Goal: Transaction & Acquisition: Obtain resource

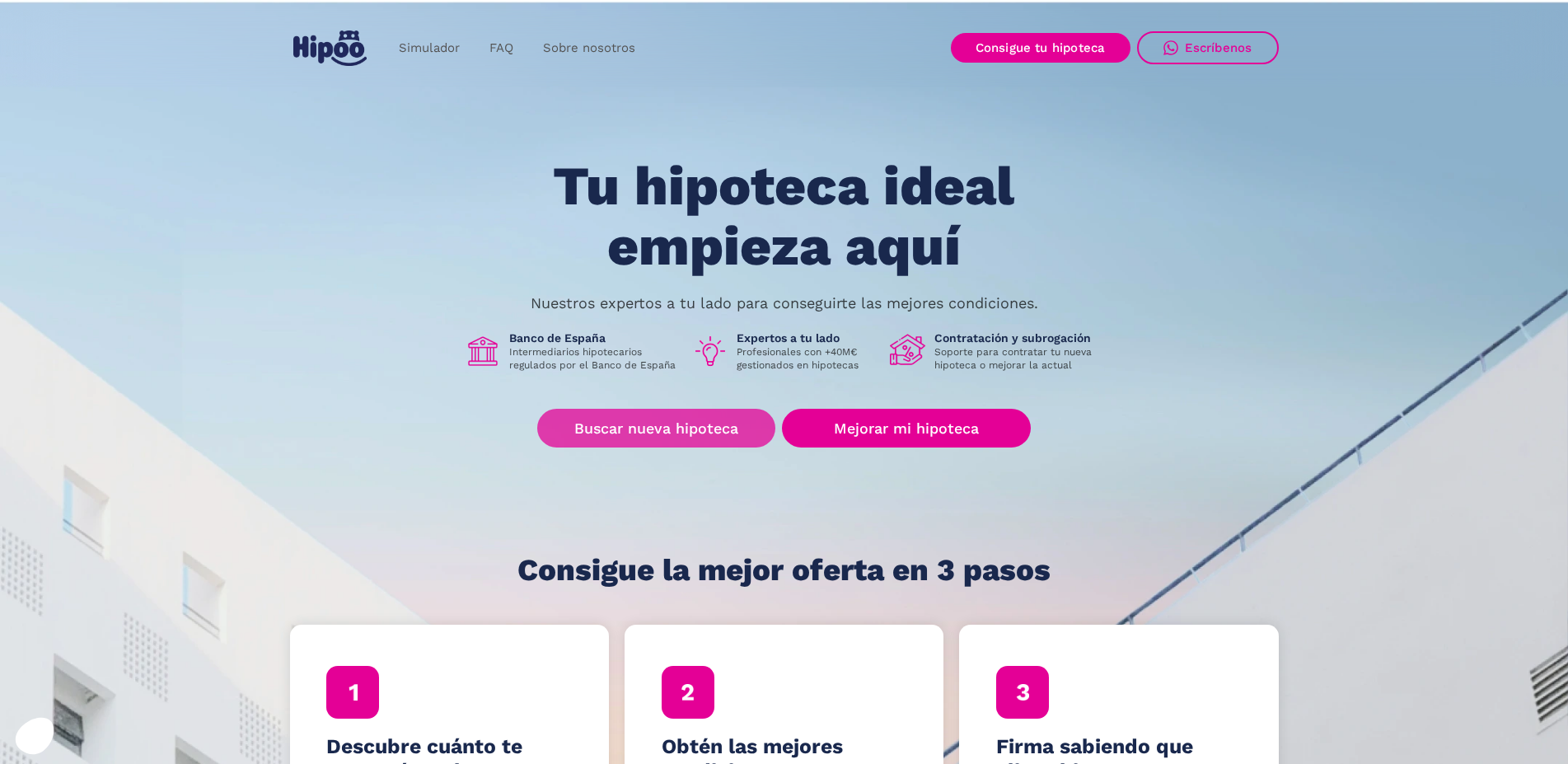
click at [703, 422] on link "Buscar nueva hipoteca" at bounding box center [657, 428] width 238 height 39
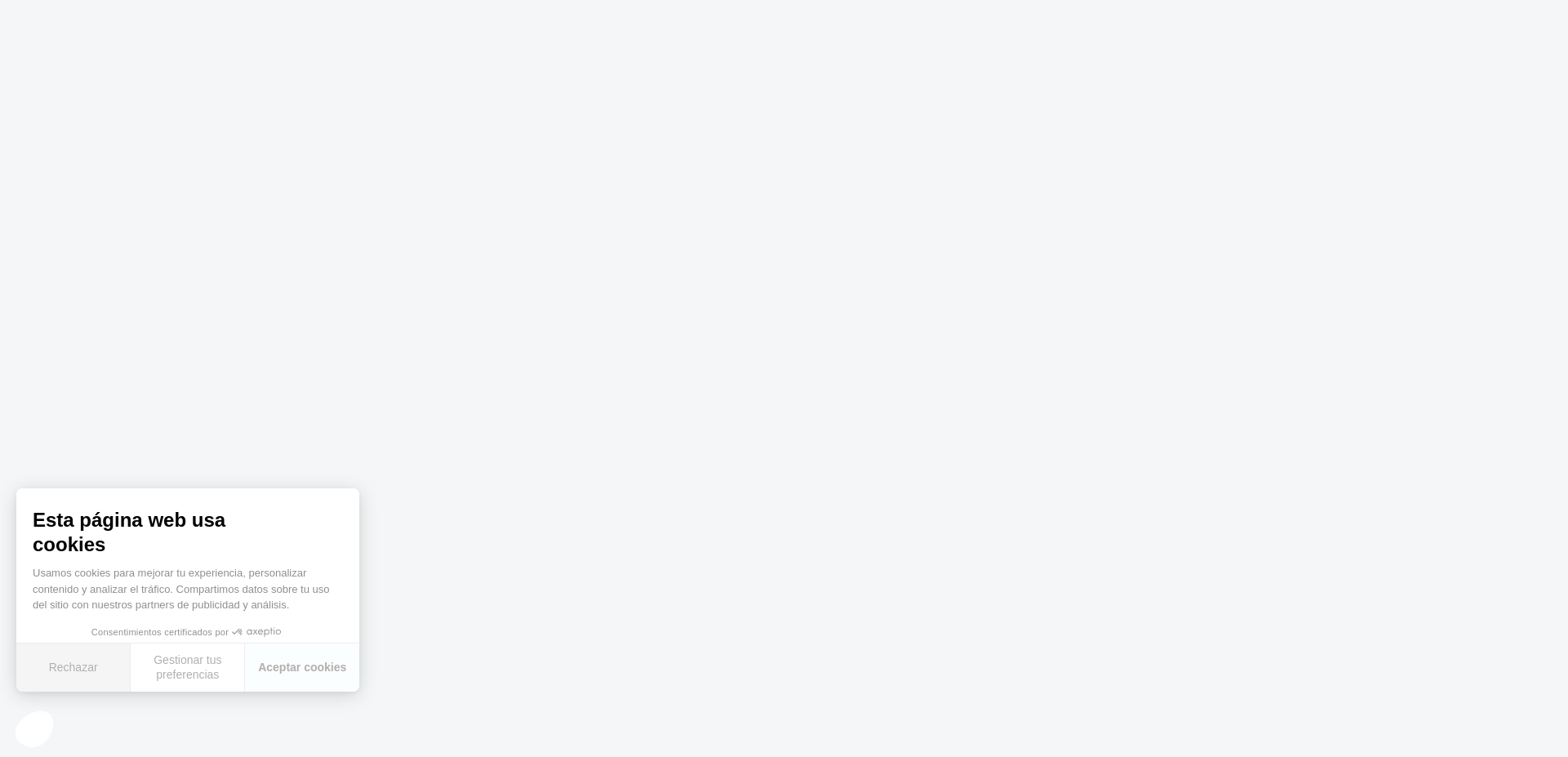
click at [69, 668] on button "Rechazar" at bounding box center [73, 667] width 114 height 48
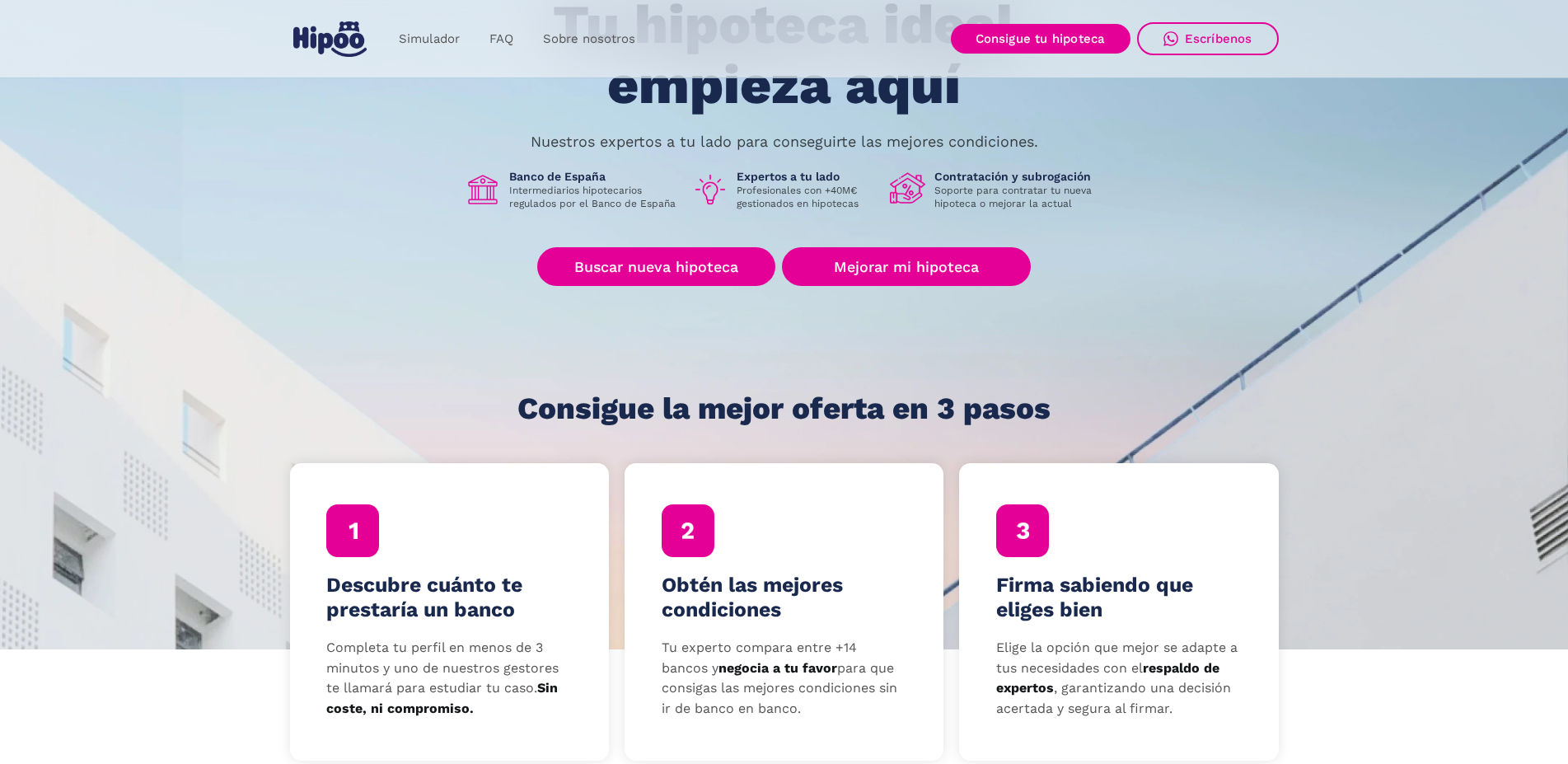
scroll to position [252, 0]
